Goal: Task Accomplishment & Management: Manage account settings

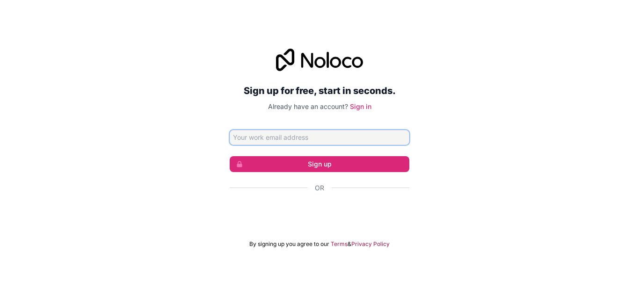
type input "[EMAIL_ADDRESS][DOMAIN_NAME]"
click at [286, 161] on button "Sign up" at bounding box center [320, 164] width 180 height 16
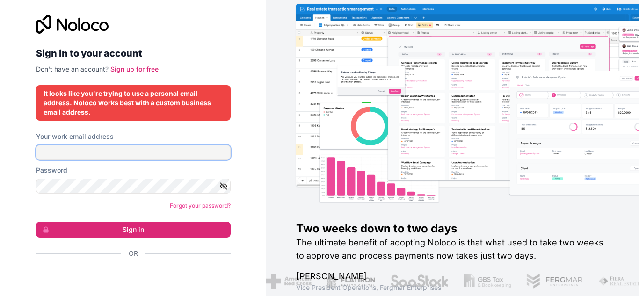
click at [89, 157] on input "Your work email address" at bounding box center [133, 152] width 195 height 15
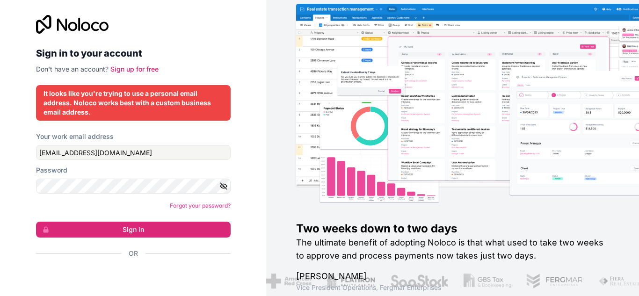
click at [221, 188] on icon "button" at bounding box center [223, 186] width 7 height 4
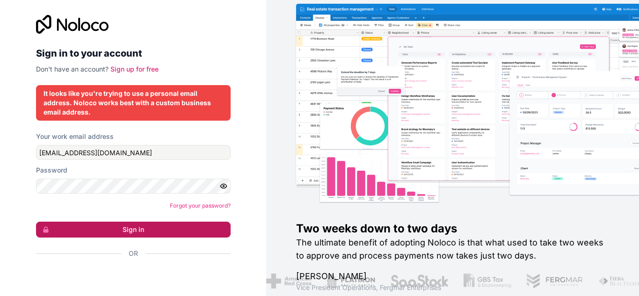
click at [153, 232] on button "Sign in" at bounding box center [133, 230] width 195 height 16
click at [144, 231] on button "Sign in" at bounding box center [133, 230] width 195 height 16
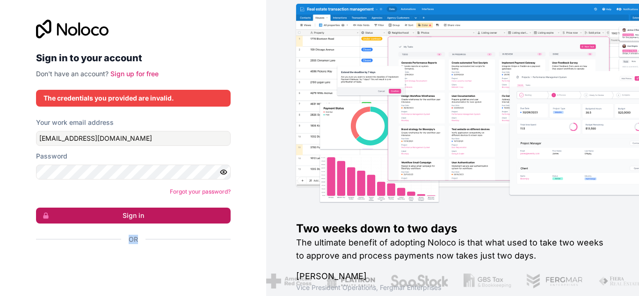
click at [144, 231] on form "Your work email address [EMAIL_ADDRESS][DOMAIN_NAME] Password Forgot your passw…" at bounding box center [133, 197] width 195 height 159
click at [138, 217] on button "Sign in" at bounding box center [133, 216] width 195 height 16
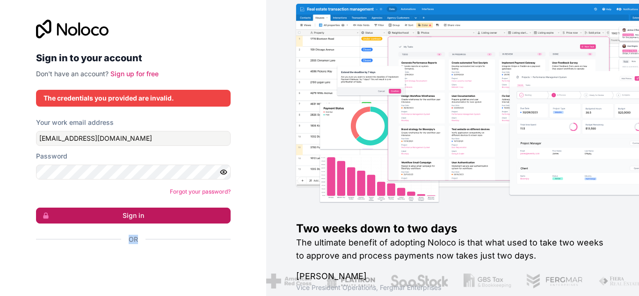
click at [138, 217] on button "Sign in" at bounding box center [133, 216] width 195 height 16
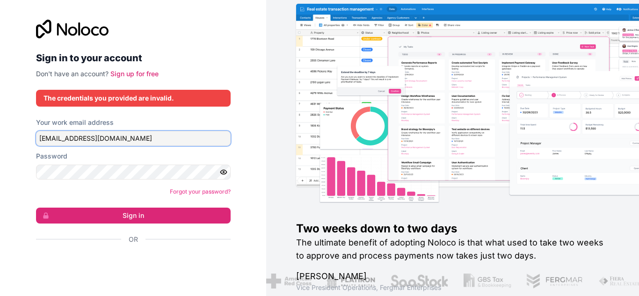
click at [67, 136] on input "[EMAIL_ADDRESS][DOMAIN_NAME]" at bounding box center [133, 138] width 195 height 15
type input "[EMAIL_ADDRESS][DOMAIN_NAME]"
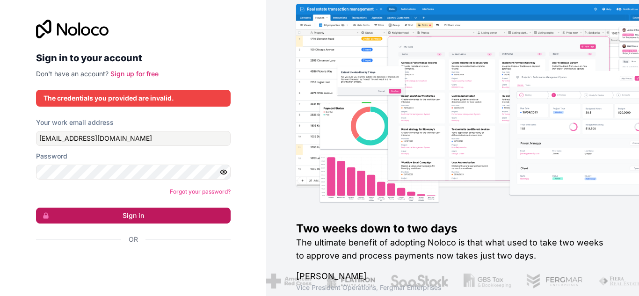
click at [107, 215] on button "Sign in" at bounding box center [133, 216] width 195 height 16
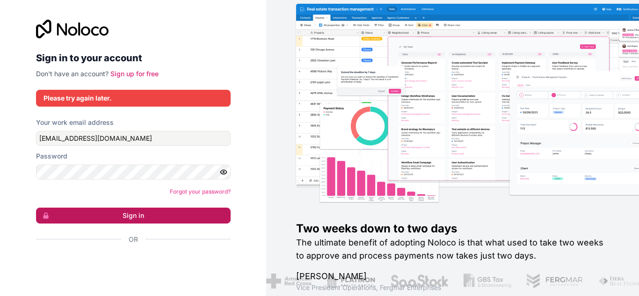
click at [107, 215] on button "Sign in" at bounding box center [133, 216] width 195 height 16
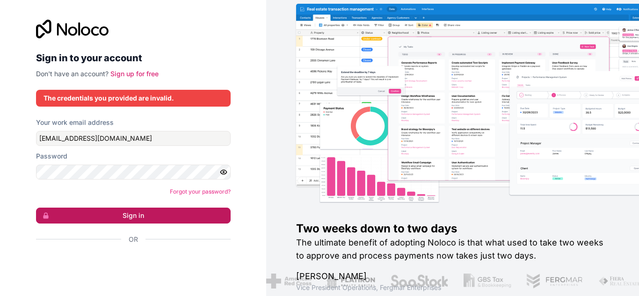
click at [107, 215] on button "Sign in" at bounding box center [133, 216] width 195 height 16
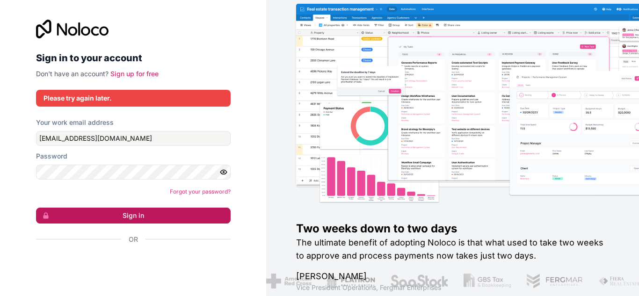
click at [107, 215] on button "Sign in" at bounding box center [133, 216] width 195 height 16
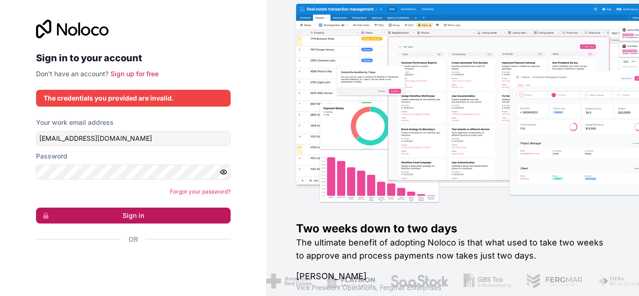
click at [107, 215] on button "Sign in" at bounding box center [133, 216] width 195 height 16
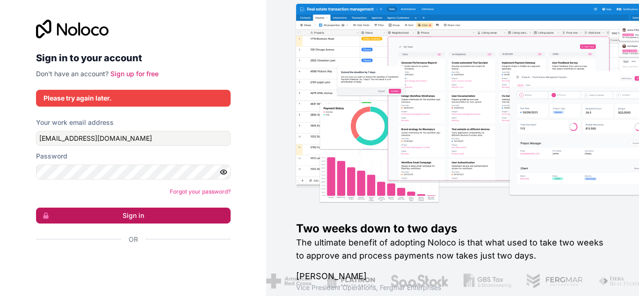
click at [107, 215] on button "Sign in" at bounding box center [133, 216] width 195 height 16
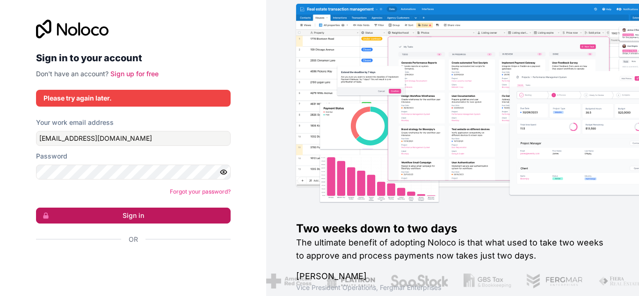
click at [107, 215] on button "Sign in" at bounding box center [133, 216] width 195 height 16
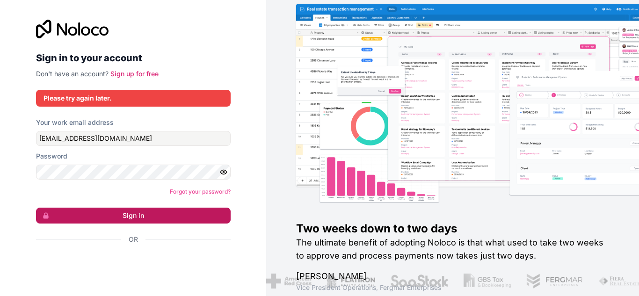
click at [107, 215] on button "Sign in" at bounding box center [133, 216] width 195 height 16
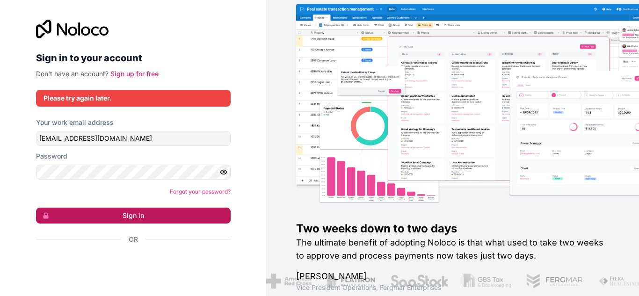
click at [107, 215] on button "Sign in" at bounding box center [133, 216] width 195 height 16
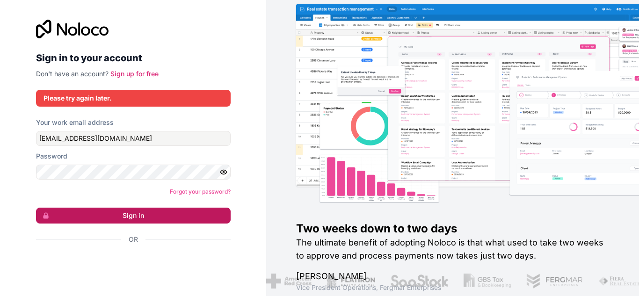
click at [107, 215] on button "Sign in" at bounding box center [133, 216] width 195 height 16
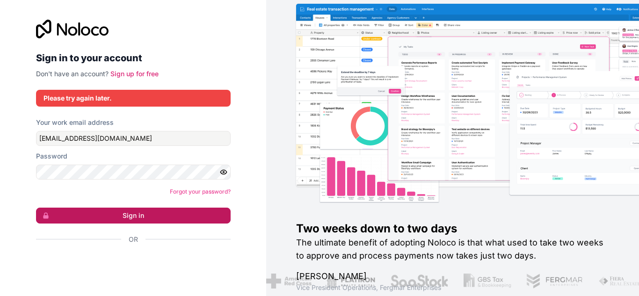
click at [107, 215] on button "Sign in" at bounding box center [133, 216] width 195 height 16
drag, startPoint x: 107, startPoint y: 215, endPoint x: 255, endPoint y: 217, distance: 147.9
click at [255, 217] on div "Sign in to your account Don't have an account? Sign up for free Please try agai…" at bounding box center [133, 148] width 266 height 296
